Goal: Information Seeking & Learning: Find specific page/section

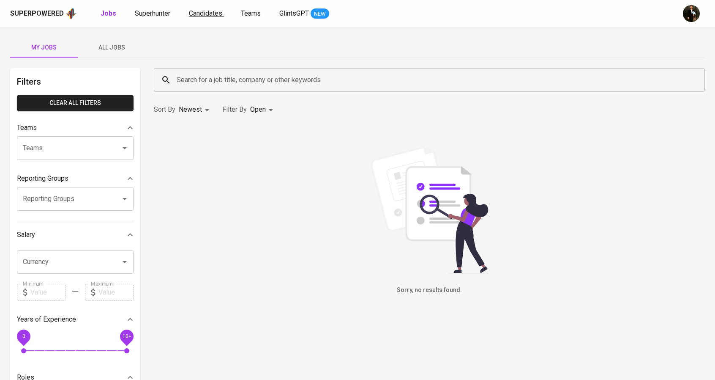
click at [215, 12] on span "Candidates" at bounding box center [205, 13] width 33 height 8
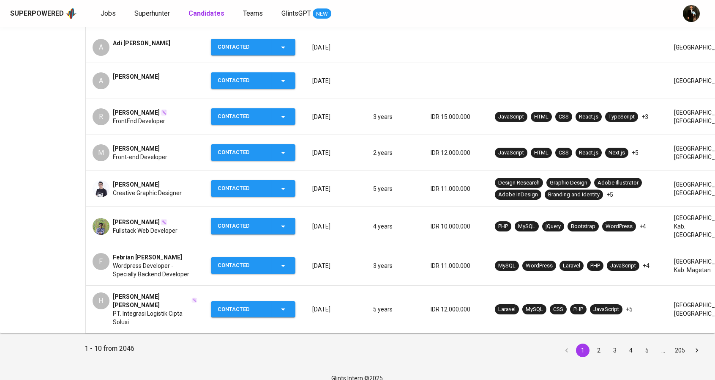
scroll to position [247, 0]
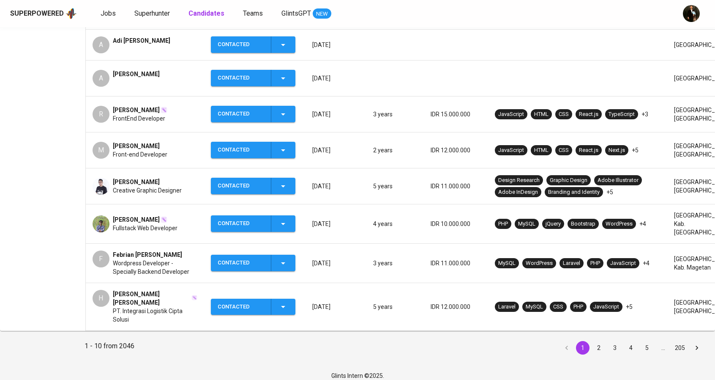
click at [597, 341] on button "2" at bounding box center [599, 348] width 14 height 14
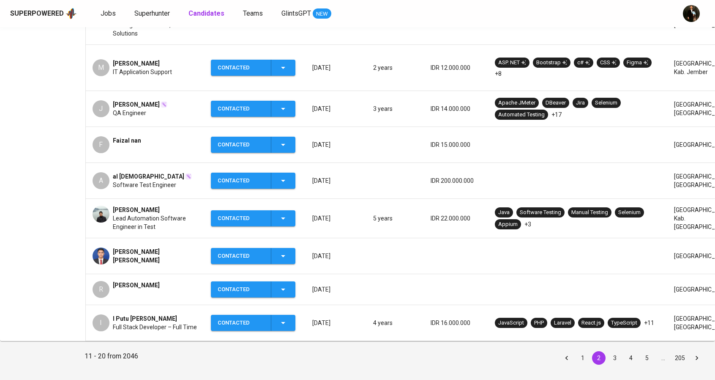
scroll to position [259, 0]
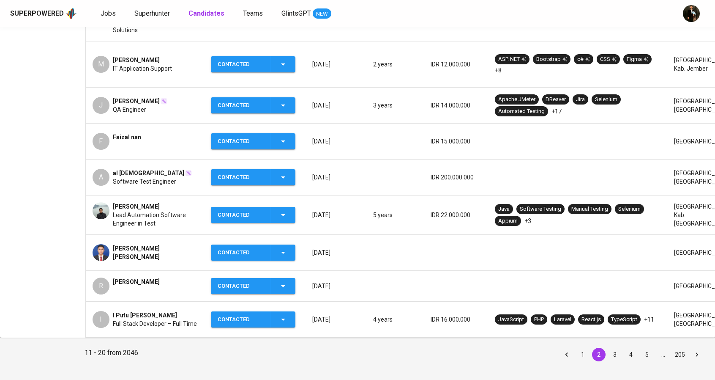
click at [615, 347] on button "3" at bounding box center [615, 354] width 14 height 14
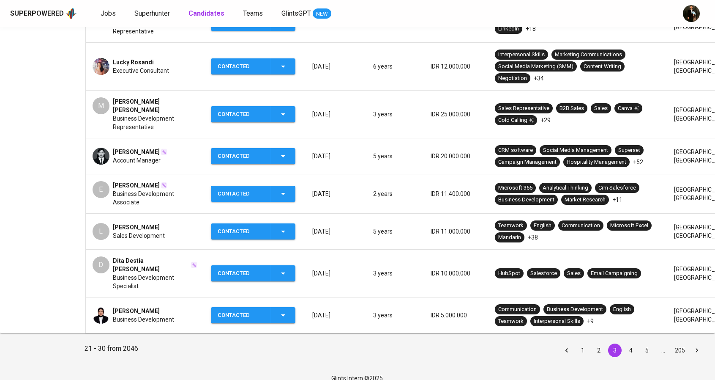
scroll to position [279, 0]
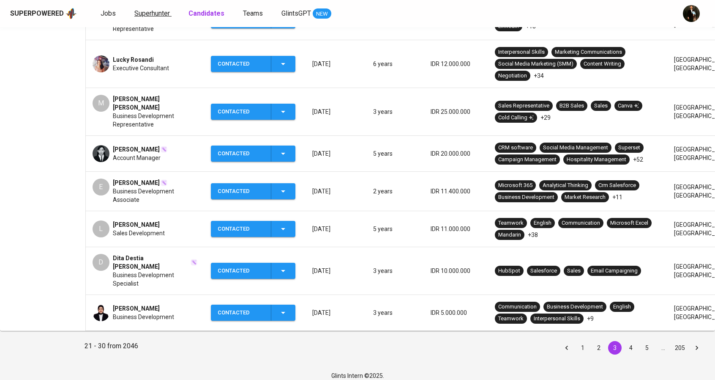
click at [163, 14] on span "Superhunter" at bounding box center [152, 13] width 36 height 8
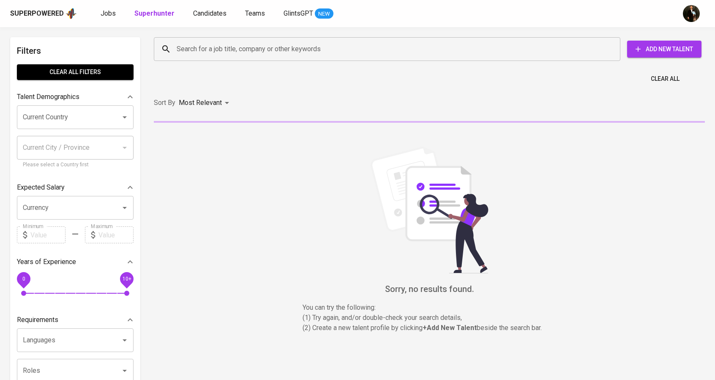
click at [218, 39] on div "Search for a job title, company or other keywords" at bounding box center [387, 49] width 467 height 24
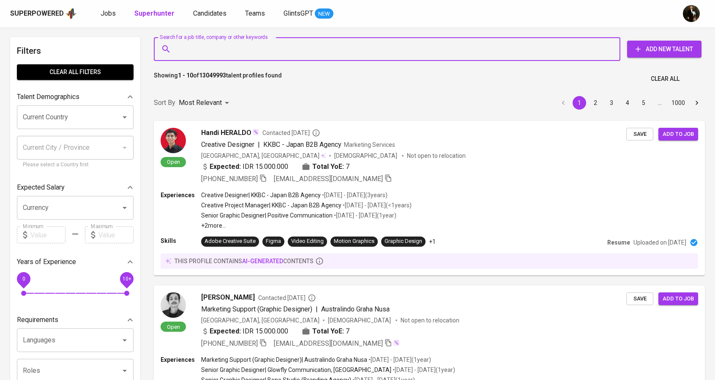
paste input "[EMAIL_ADDRESS][DOMAIN_NAME]"
type input "[EMAIL_ADDRESS][DOMAIN_NAME]"
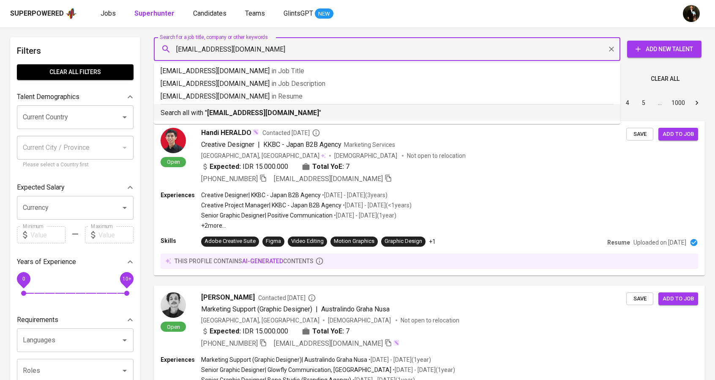
click at [271, 109] on b "[EMAIL_ADDRESS][DOMAIN_NAME]" at bounding box center [263, 113] width 112 height 8
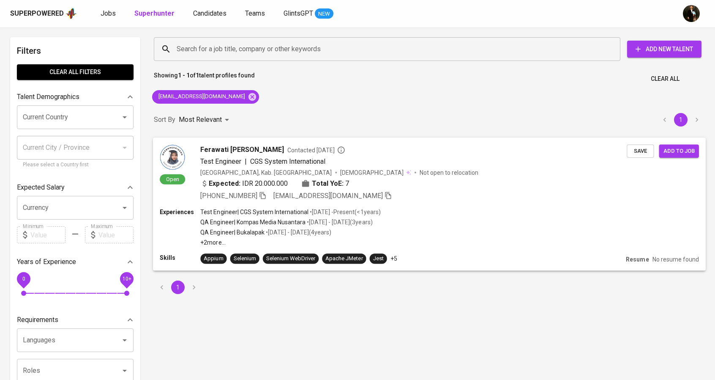
click at [535, 210] on div "Experiences Test Engineer | CGS System International • [DATE] - Present ( <1 ye…" at bounding box center [429, 227] width 539 height 39
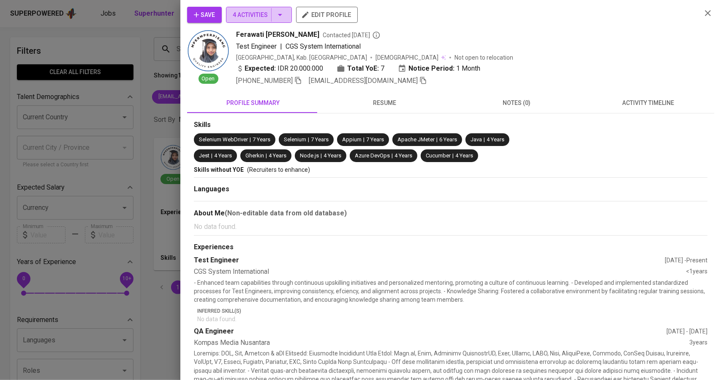
click at [292, 15] on button "4 Activities" at bounding box center [259, 15] width 66 height 16
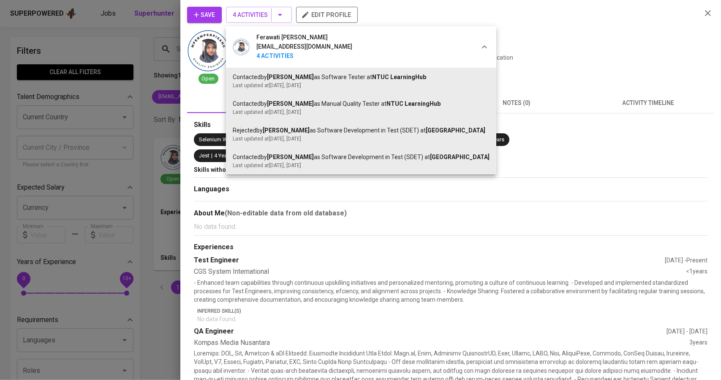
click at [533, 27] on div at bounding box center [360, 190] width 721 height 380
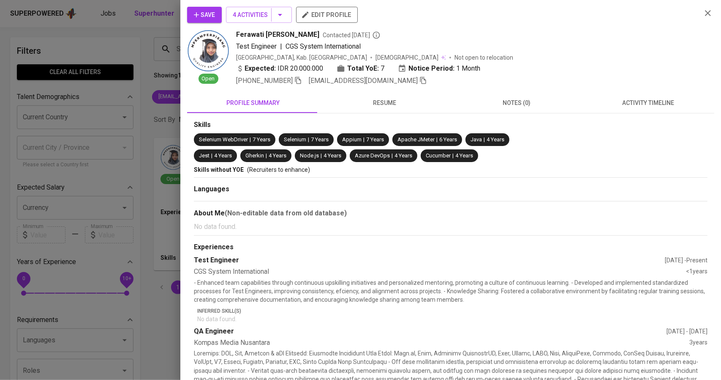
click at [151, 146] on div at bounding box center [360, 190] width 721 height 380
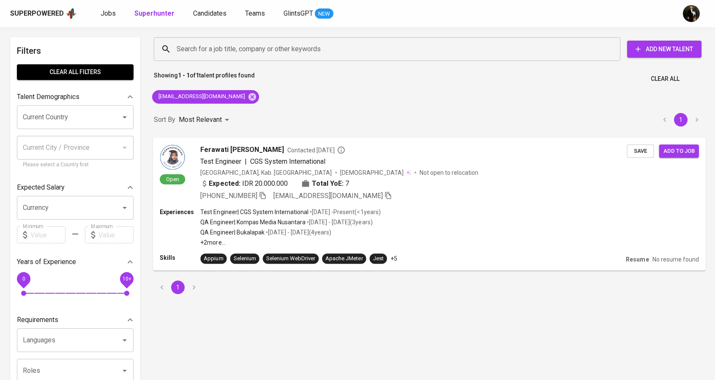
click at [461, 208] on div "Experiences Test Engineer | CGS System International • [DATE] - Present ( <1 ye…" at bounding box center [429, 227] width 539 height 39
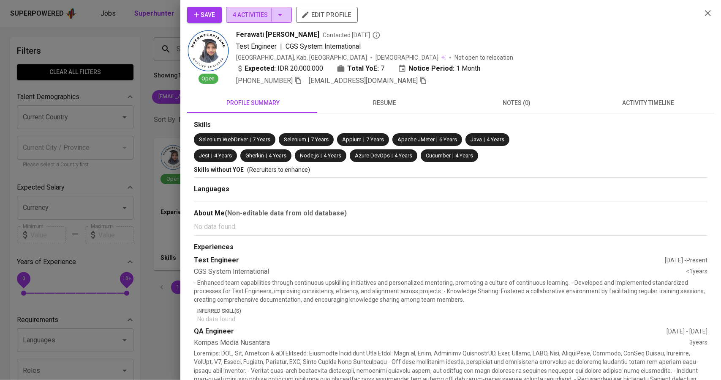
click at [283, 8] on button "4 Activities" at bounding box center [259, 15] width 66 height 16
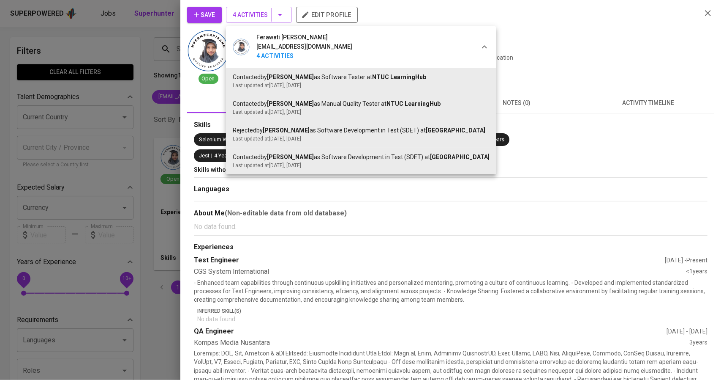
click at [549, 52] on div at bounding box center [360, 190] width 721 height 380
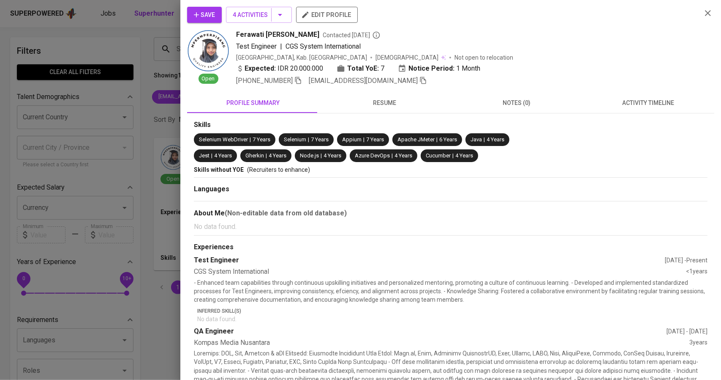
click at [109, 155] on div at bounding box center [360, 190] width 721 height 380
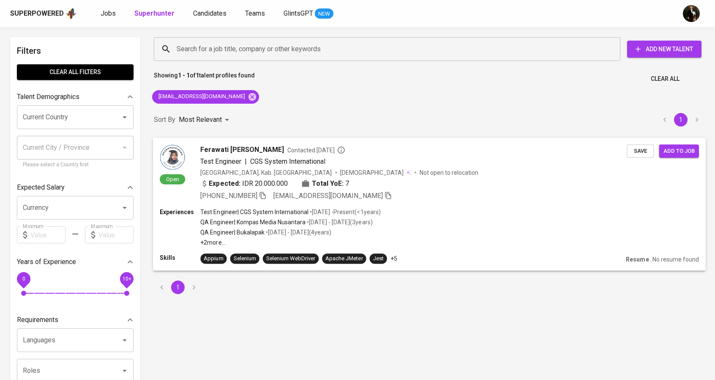
click at [490, 206] on div "Open Ferawati [PERSON_NAME] Contacted [DATE] Test Engineer | CGS System Interna…" at bounding box center [429, 172] width 553 height 70
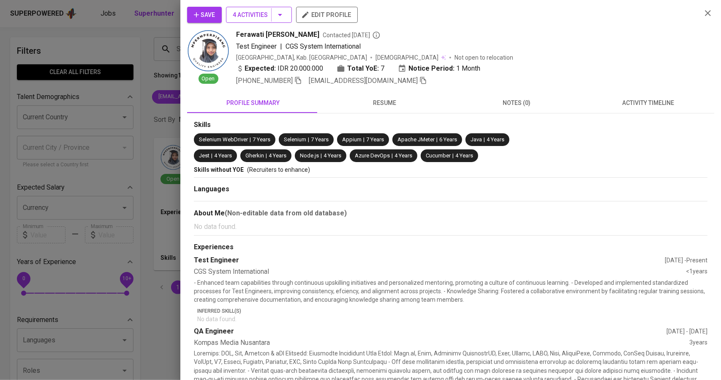
click at [283, 10] on icon "button" at bounding box center [280, 15] width 10 height 10
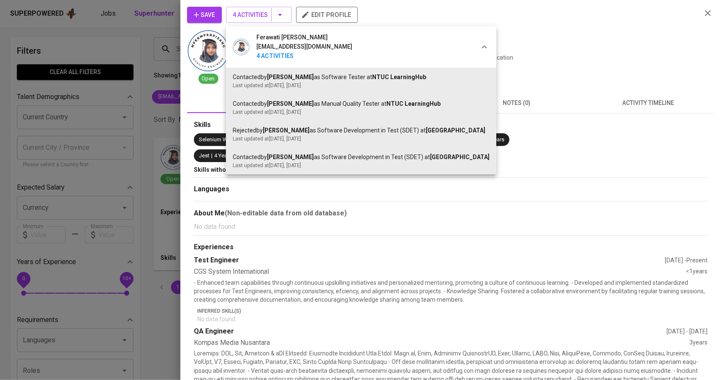
click at [622, 45] on div at bounding box center [360, 190] width 721 height 380
